Goal: Task Accomplishment & Management: Use online tool/utility

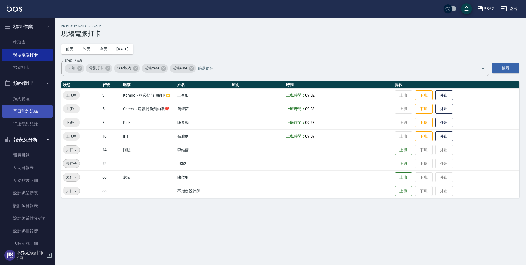
click at [32, 113] on link "單日預約紀錄" at bounding box center [27, 111] width 50 height 13
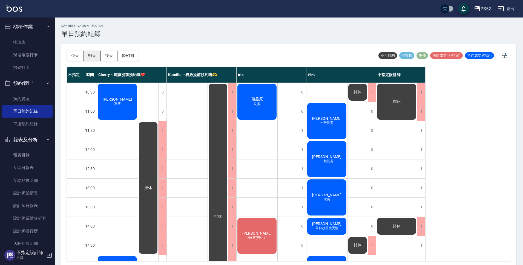
click at [94, 55] on button "明天" at bounding box center [92, 56] width 17 height 10
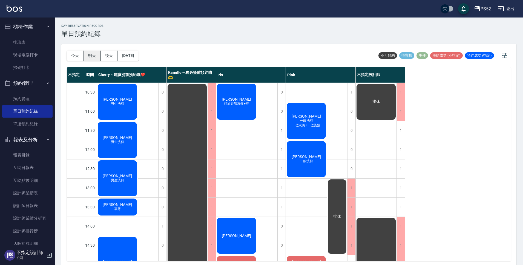
click at [99, 56] on button "明天" at bounding box center [92, 56] width 17 height 10
click at [69, 52] on button "今天" at bounding box center [75, 56] width 17 height 10
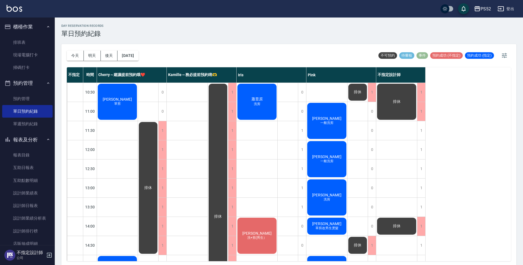
click at [509, 8] on button "登出" at bounding box center [505, 9] width 21 height 10
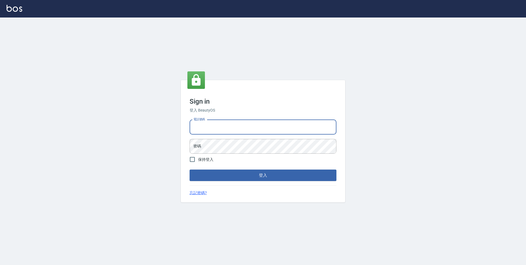
click at [229, 127] on input "電話號碼" at bounding box center [262, 127] width 147 height 15
type input "0923939755"
click at [189, 170] on button "登入" at bounding box center [262, 175] width 147 height 11
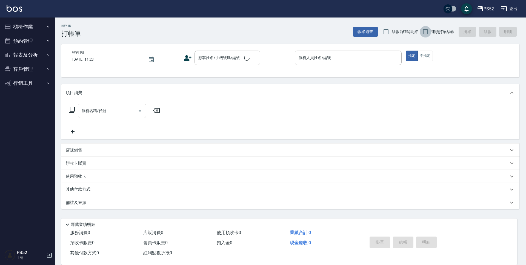
click at [426, 31] on input "連續打單結帳" at bounding box center [424, 31] width 11 height 11
checkbox input "true"
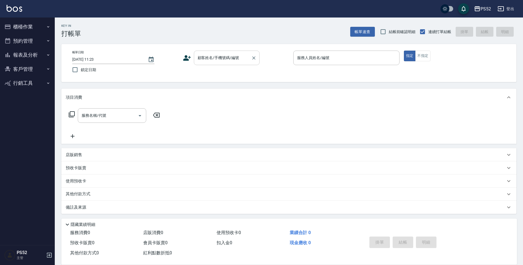
click at [218, 64] on div "顧客姓名/手機號碼/編號" at bounding box center [227, 58] width 66 height 15
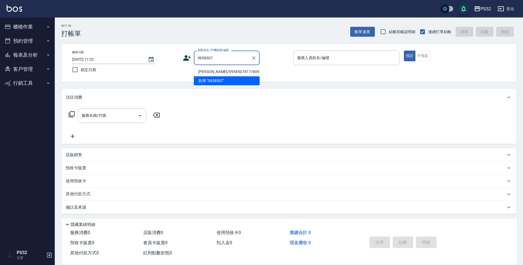
click at [206, 73] on li "蕭昱原/0958507817/B0958507817" at bounding box center [227, 71] width 66 height 9
type input "蕭昱原/0958507817/B0958507817"
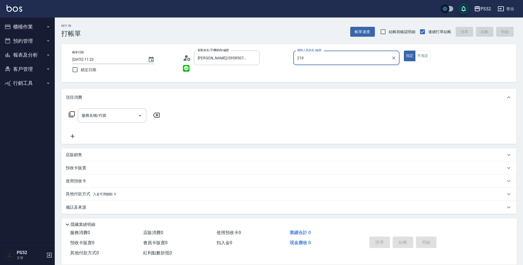
type input "210"
click at [404, 51] on button "指定" at bounding box center [410, 56] width 12 height 11
type button "true"
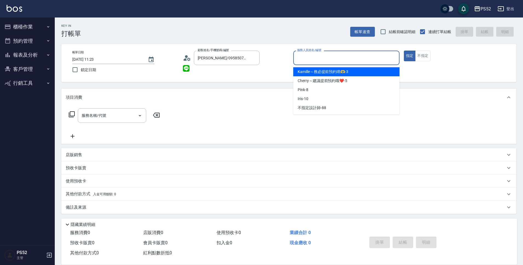
click at [320, 59] on div "服務人員姓名/編號 服務人員姓名/編號" at bounding box center [346, 58] width 106 height 15
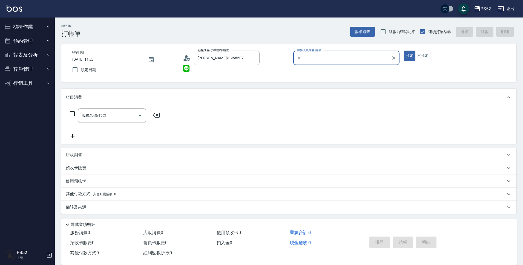
type input "Iris-10"
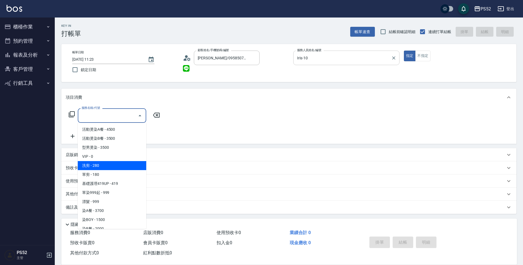
type input "洗剪(C1)"
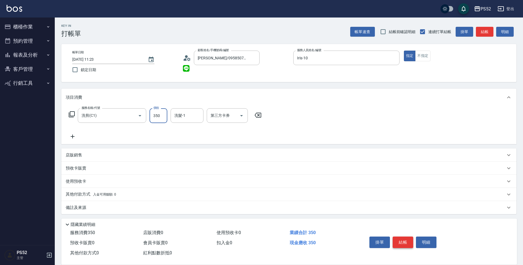
type input "350"
click at [406, 237] on button "結帳" at bounding box center [403, 242] width 21 height 11
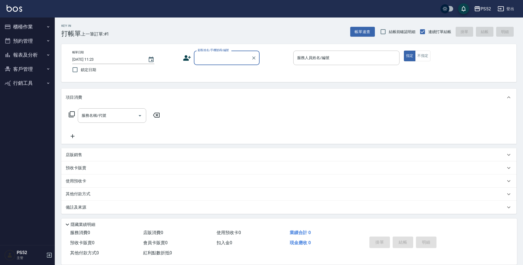
click at [16, 69] on button "客戶管理" at bounding box center [27, 69] width 50 height 14
click at [27, 68] on button "客戶管理" at bounding box center [27, 69] width 50 height 14
click at [29, 39] on button "預約管理" at bounding box center [27, 41] width 50 height 14
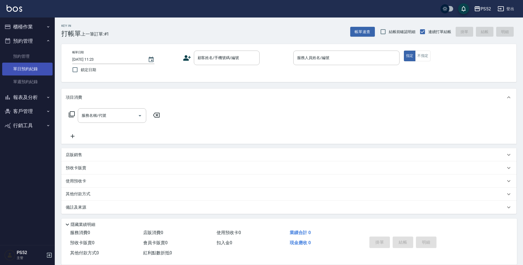
click at [29, 69] on link "單日預約紀錄" at bounding box center [27, 69] width 50 height 13
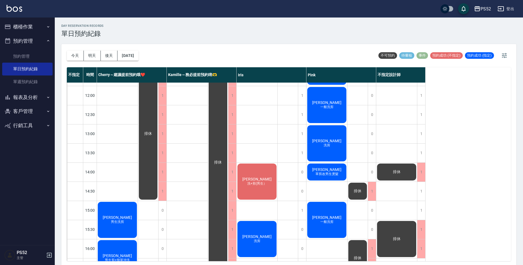
scroll to position [55, 0]
